Goal: Check status

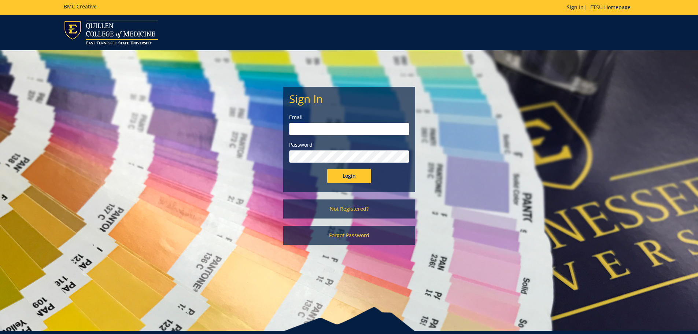
type input "[EMAIL_ADDRESS][DOMAIN_NAME]"
click at [354, 172] on input "Login" at bounding box center [349, 175] width 44 height 15
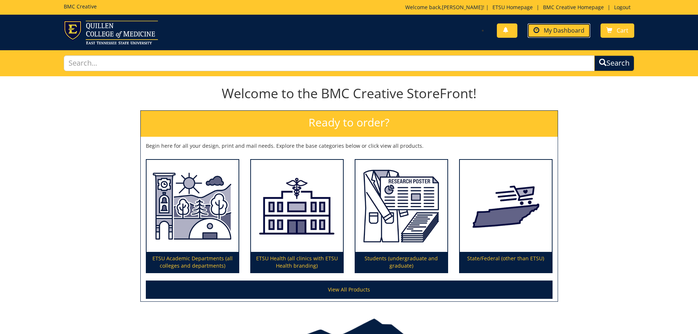
click at [543, 28] on link "My Dashboard" at bounding box center [558, 30] width 63 height 14
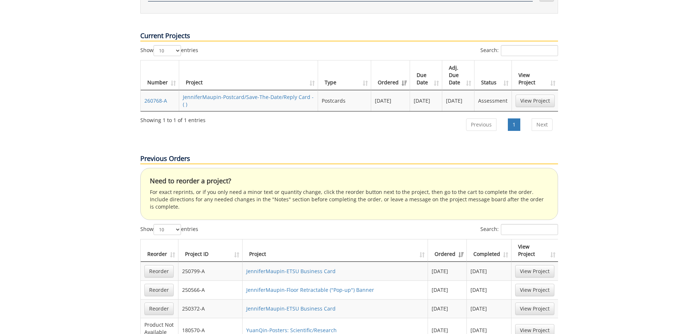
scroll to position [293, 0]
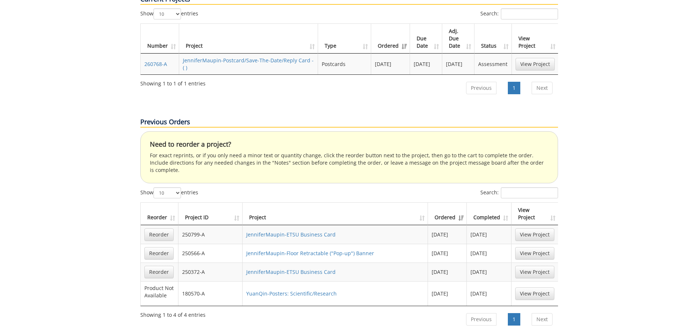
click at [302, 281] on td "YuanQin-Posters: Scientific/Research" at bounding box center [334, 293] width 185 height 25
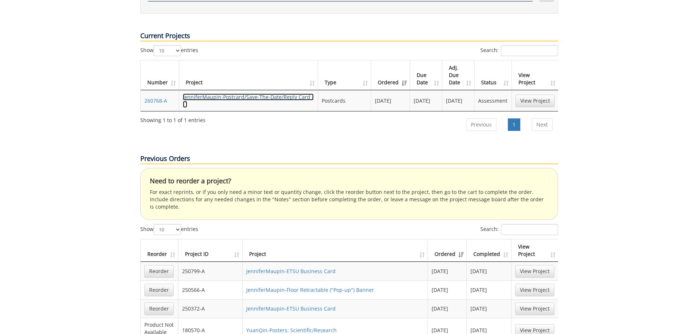
click at [266, 93] on link "JenniferMaupin-Postcard/Save-The-Date/Reply Card - ( )" at bounding box center [248, 100] width 131 height 14
